Goal: Navigation & Orientation: Understand site structure

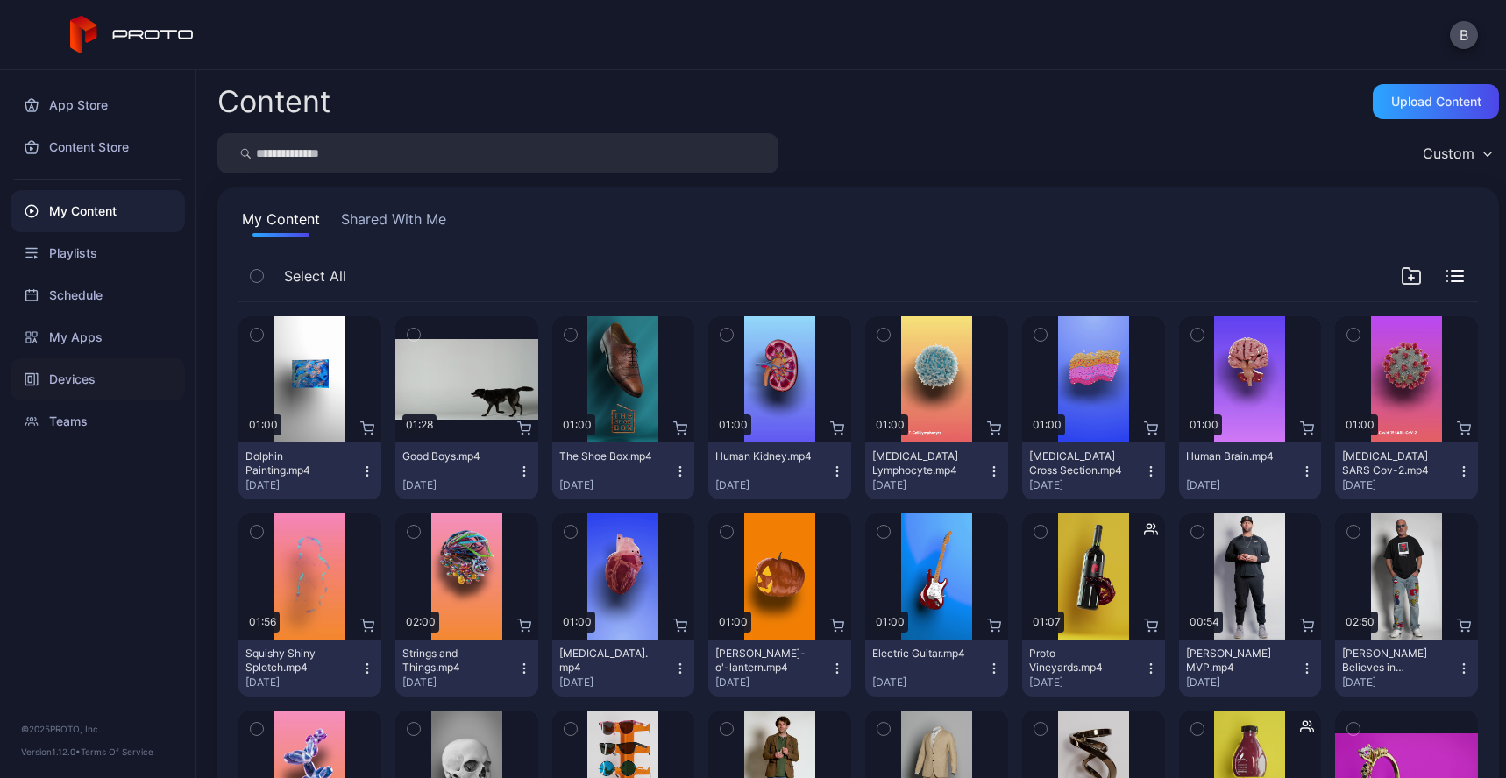
click at [108, 381] on div "Devices" at bounding box center [98, 379] width 174 height 42
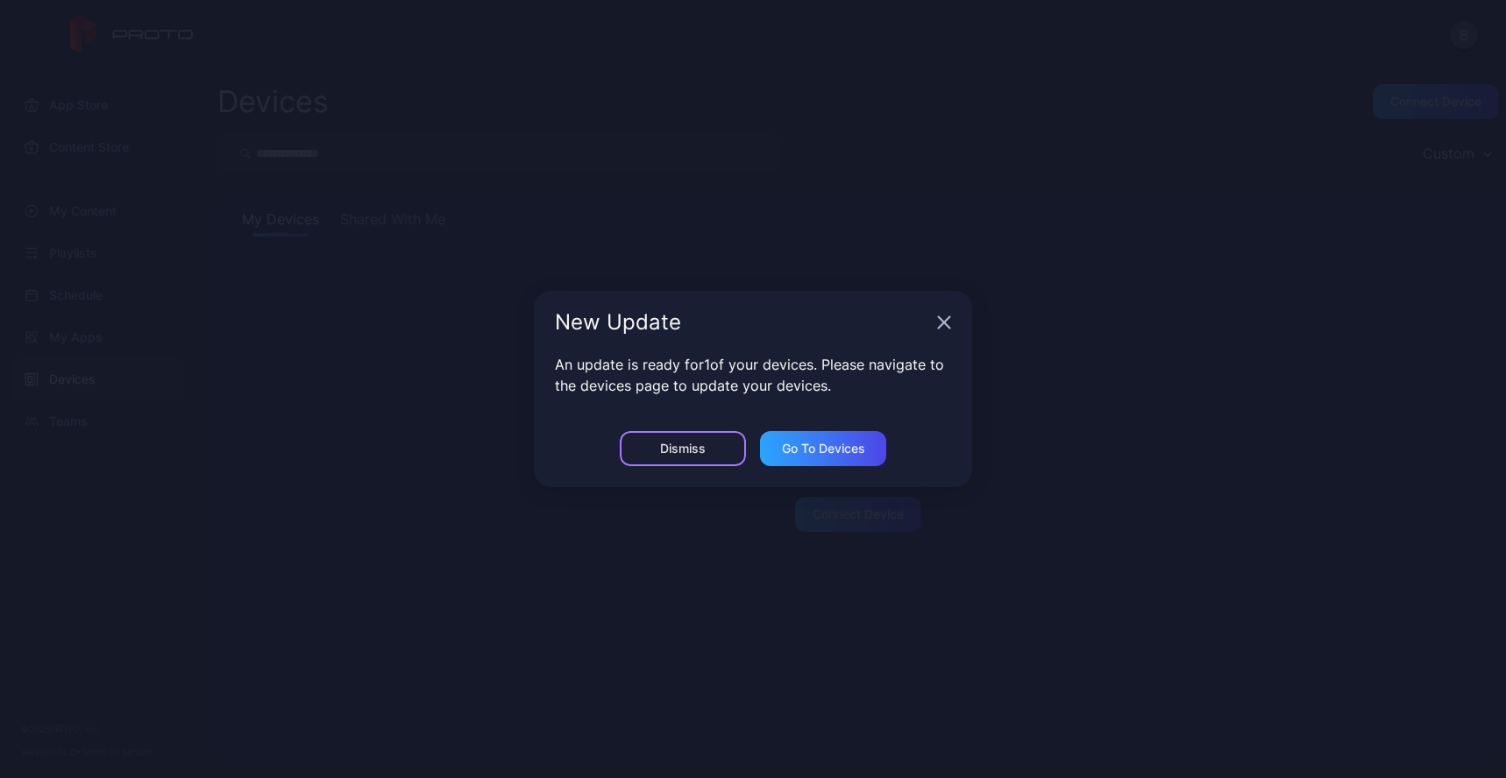
click at [719, 443] on div "Dismiss" at bounding box center [683, 448] width 126 height 35
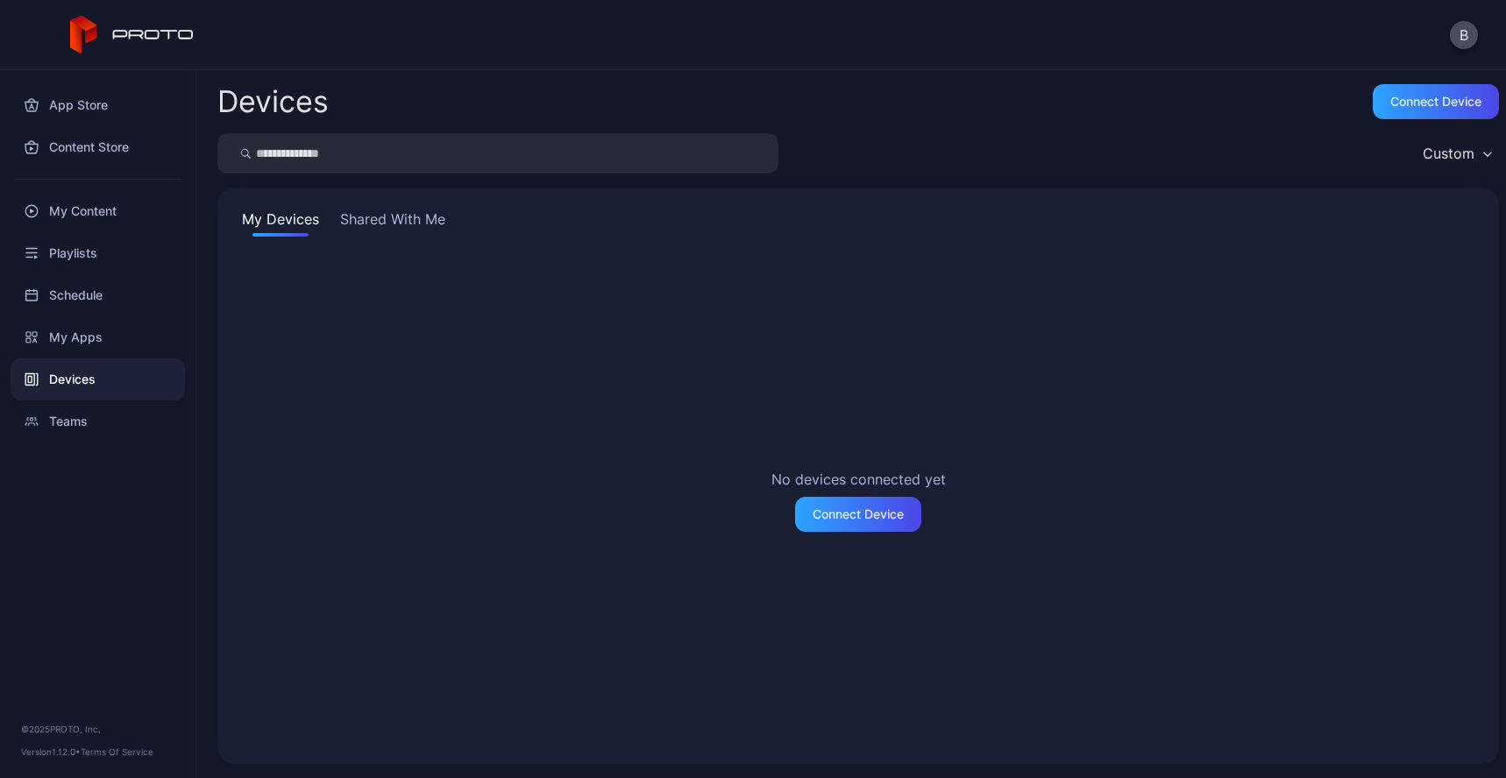
click at [429, 218] on button "Shared With Me" at bounding box center [393, 223] width 112 height 28
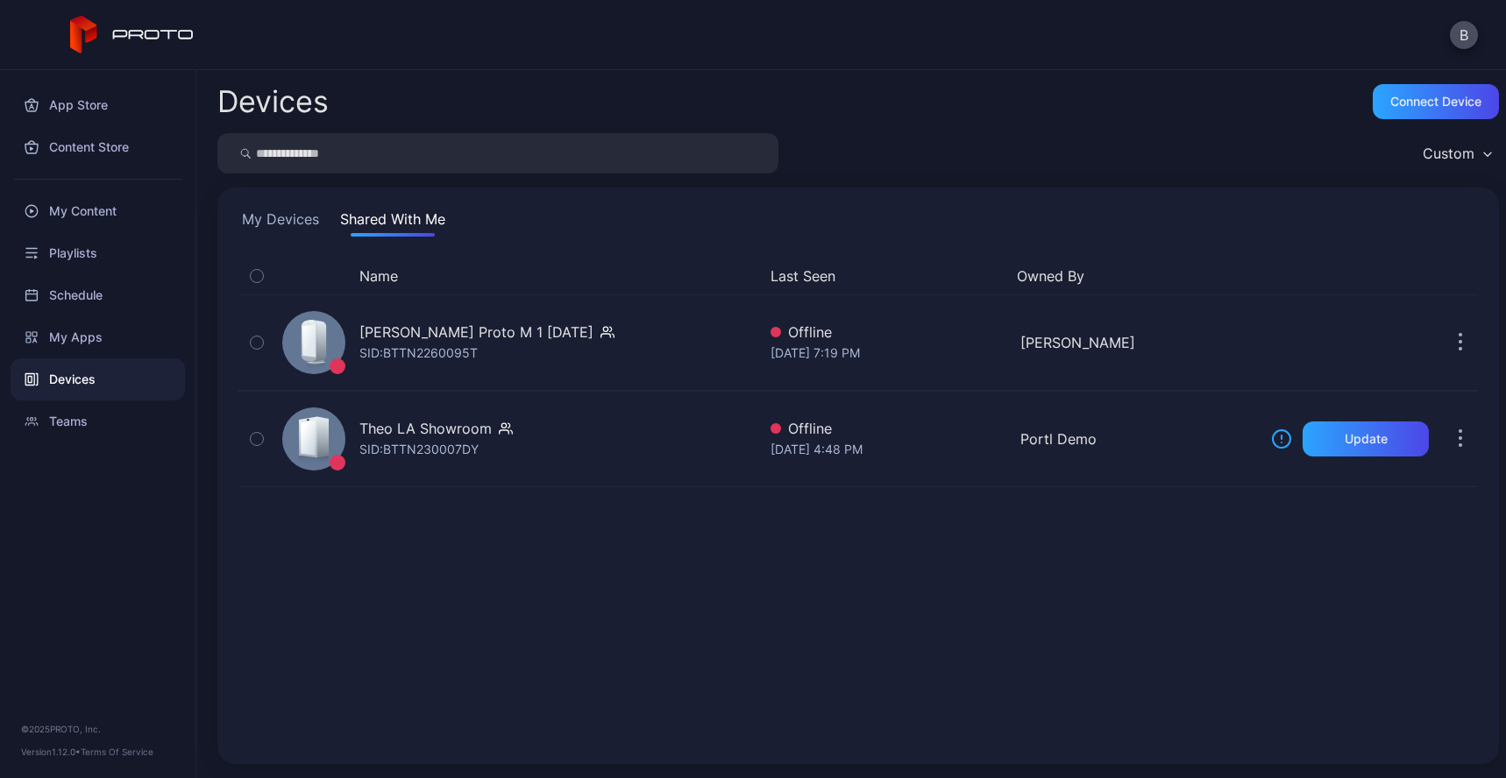
click at [260, 269] on icon "button" at bounding box center [257, 275] width 12 height 19
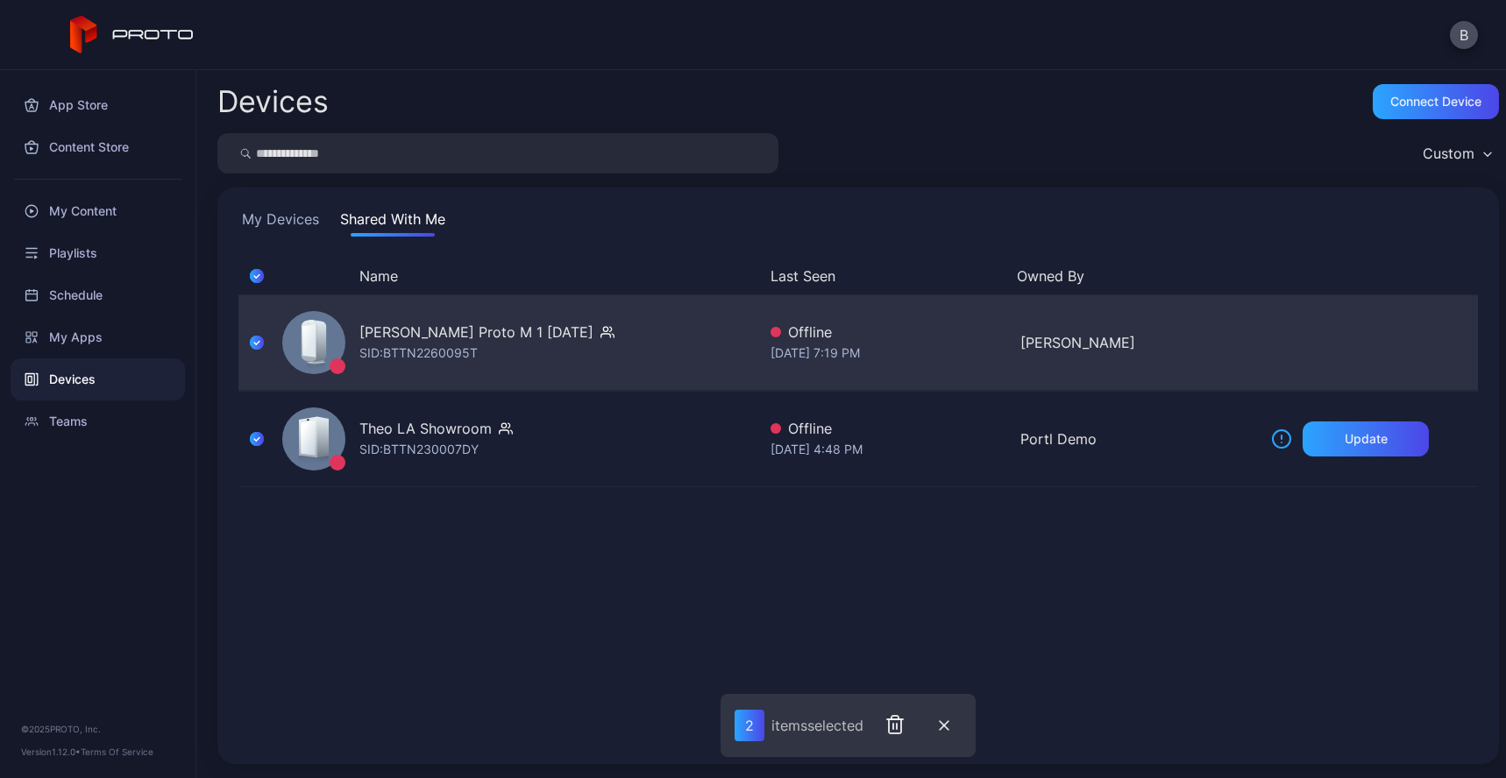
click at [265, 349] on button "button" at bounding box center [256, 342] width 37 height 95
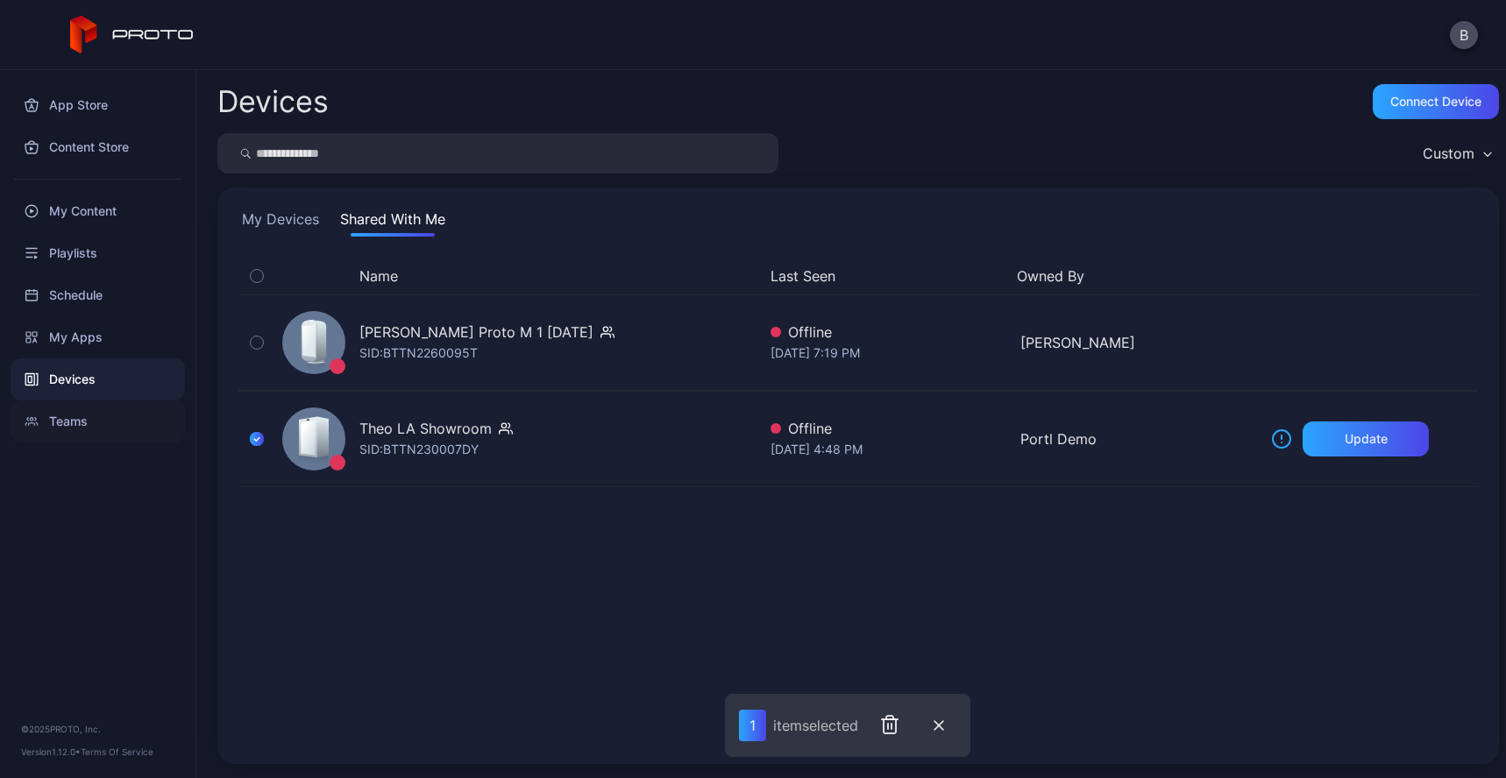
click at [82, 414] on div "Teams" at bounding box center [98, 422] width 174 height 42
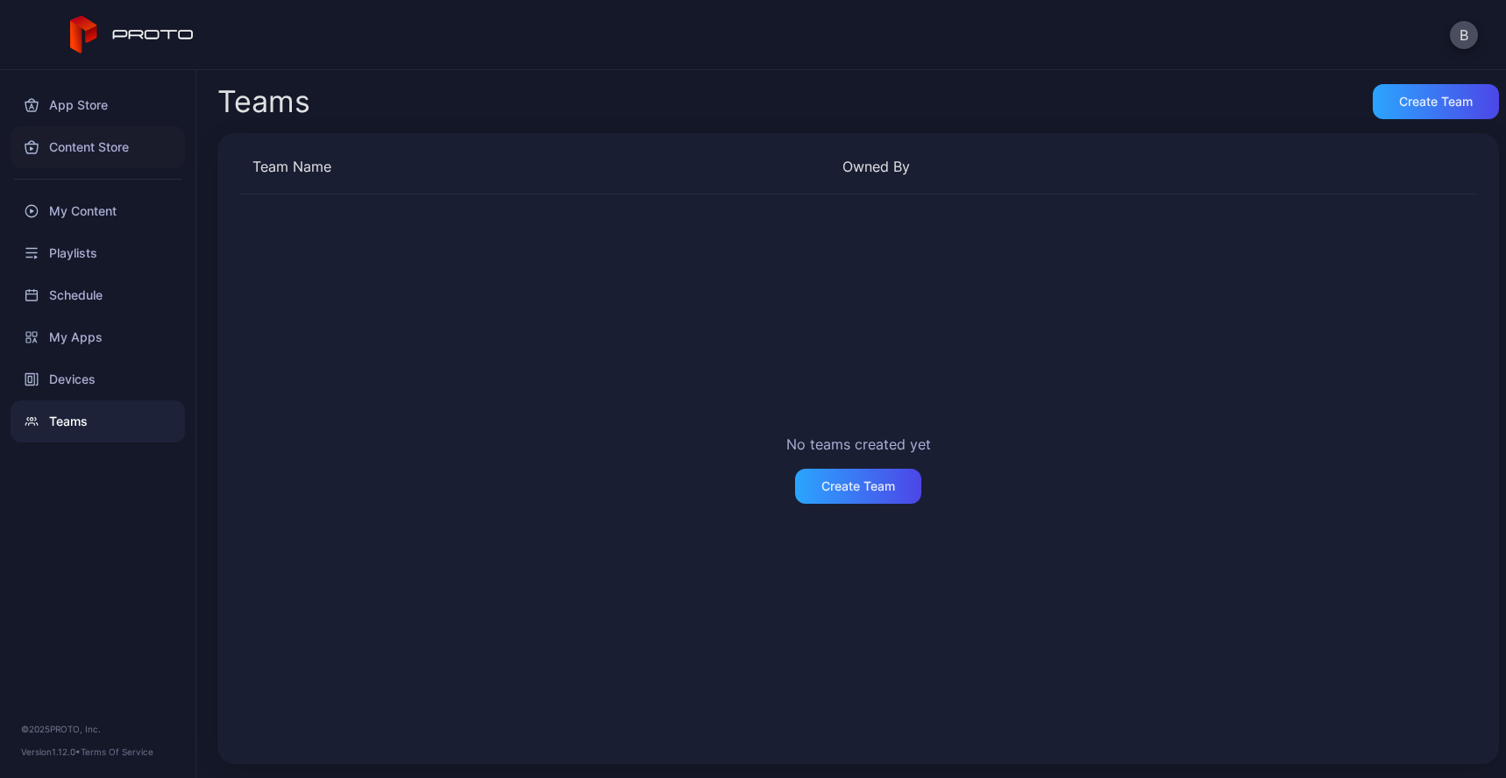
click at [66, 159] on div "Content Store" at bounding box center [98, 147] width 174 height 42
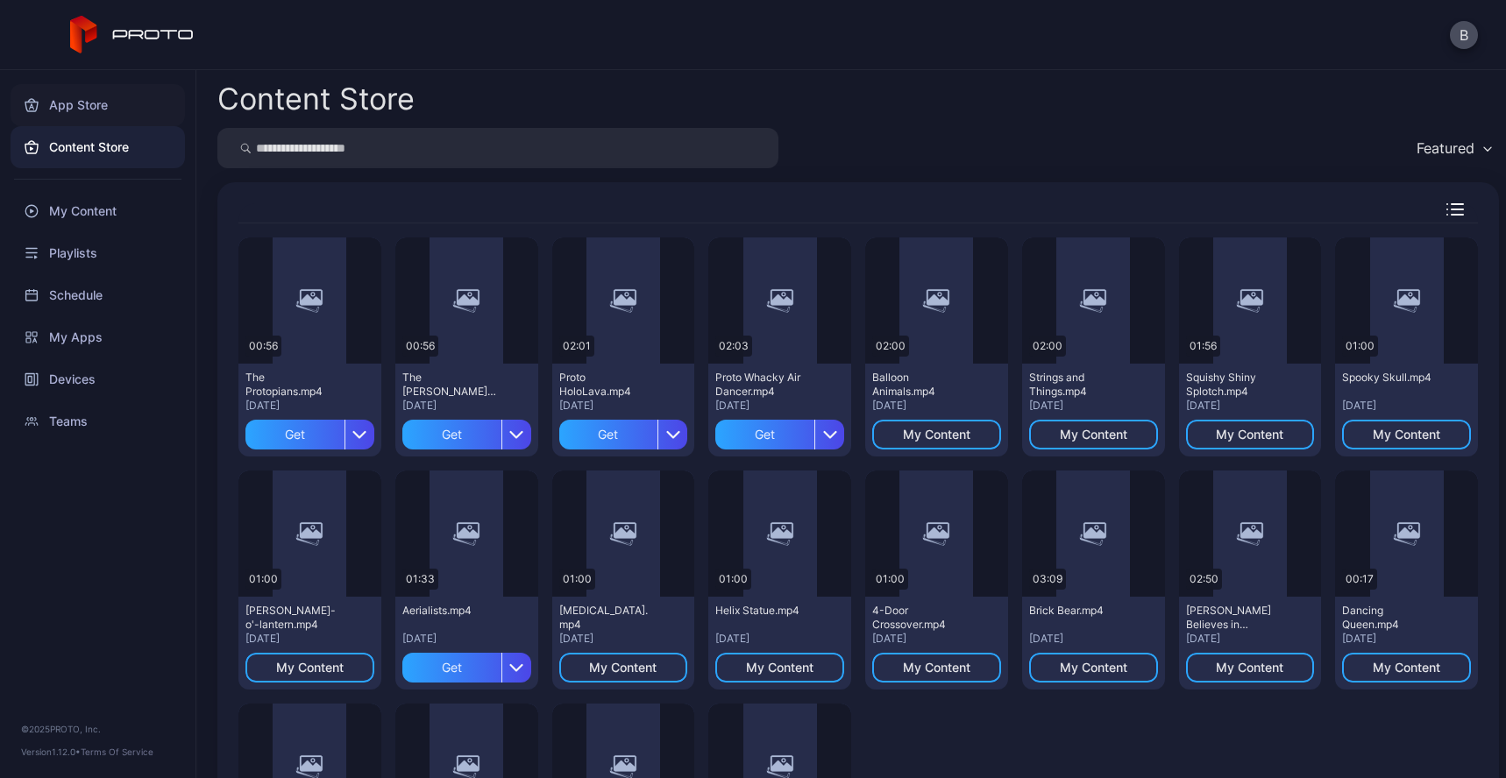
click at [91, 106] on div "App Store" at bounding box center [98, 105] width 174 height 42
